Goal: Task Accomplishment & Management: Complete application form

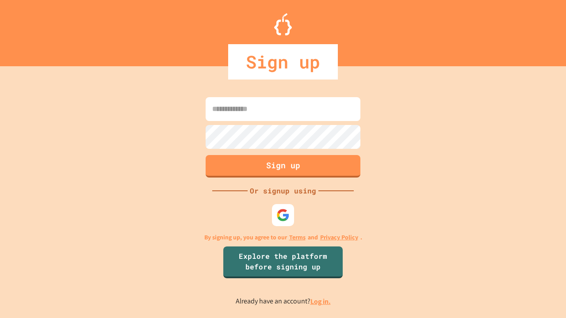
click at [321, 301] on link "Log in." at bounding box center [320, 301] width 20 height 9
